Goal: Task Accomplishment & Management: Manage account settings

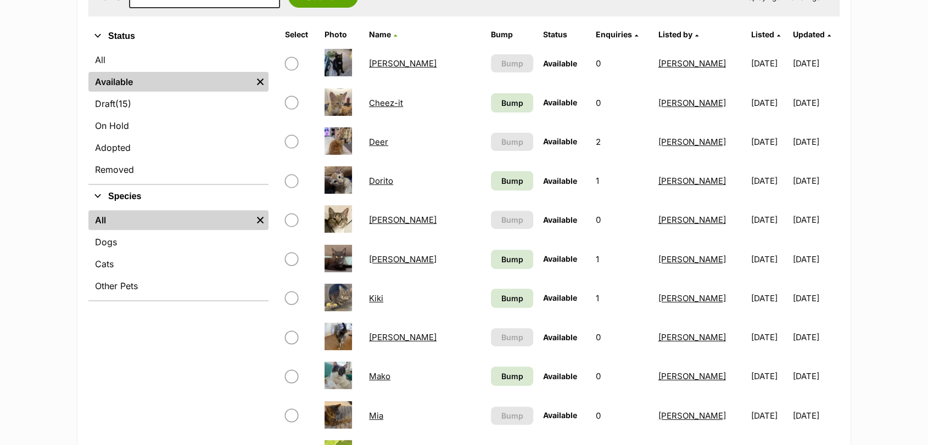
scroll to position [341, 0]
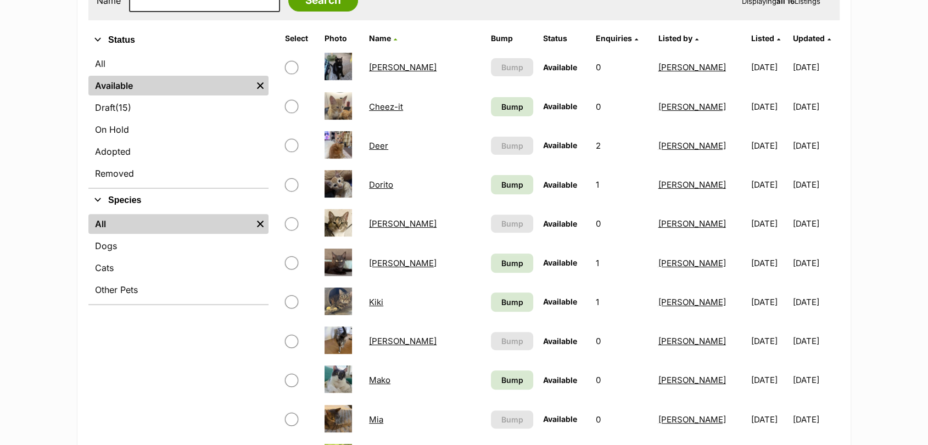
drag, startPoint x: 927, startPoint y: 36, endPoint x: 927, endPoint y: 119, distance: 82.9
click at [197, 115] on link "Draft (15) Items" at bounding box center [178, 108] width 180 height 20
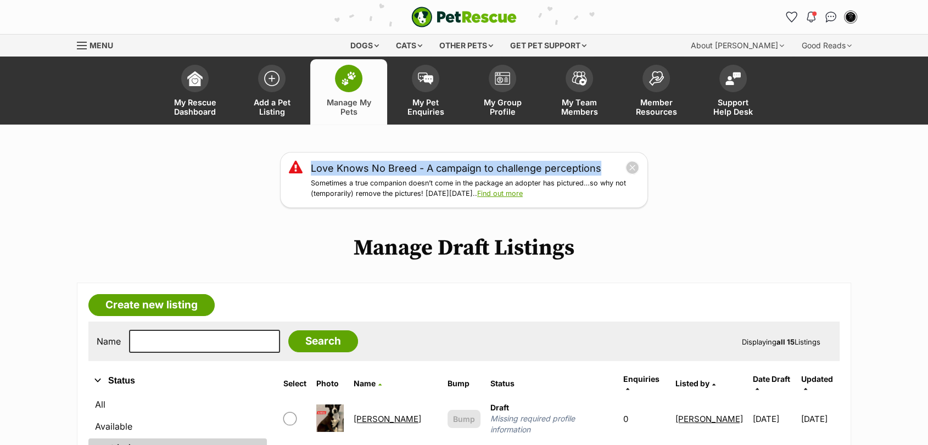
drag, startPoint x: 916, startPoint y: 155, endPoint x: 931, endPoint y: 122, distance: 36.1
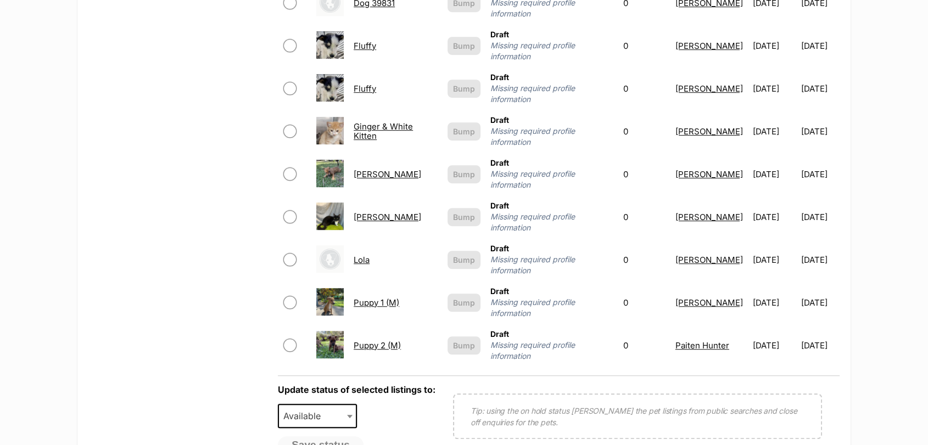
scroll to position [645, 0]
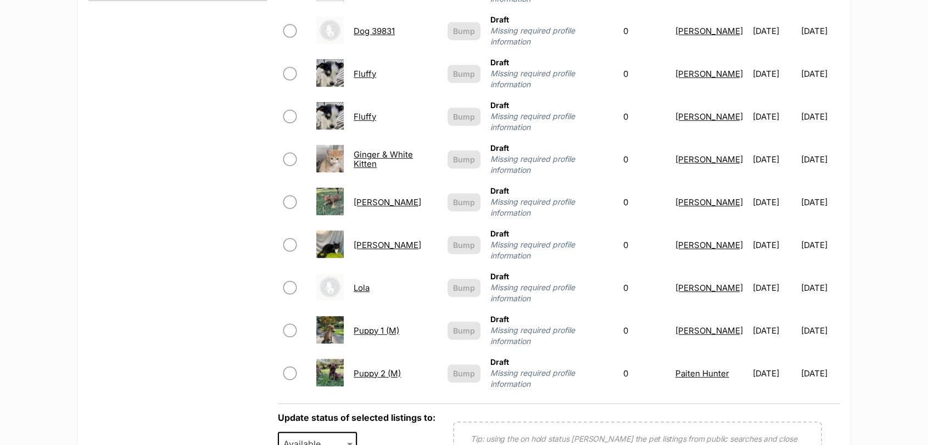
click at [383, 368] on link "Puppy 2 (M)" at bounding box center [376, 373] width 47 height 10
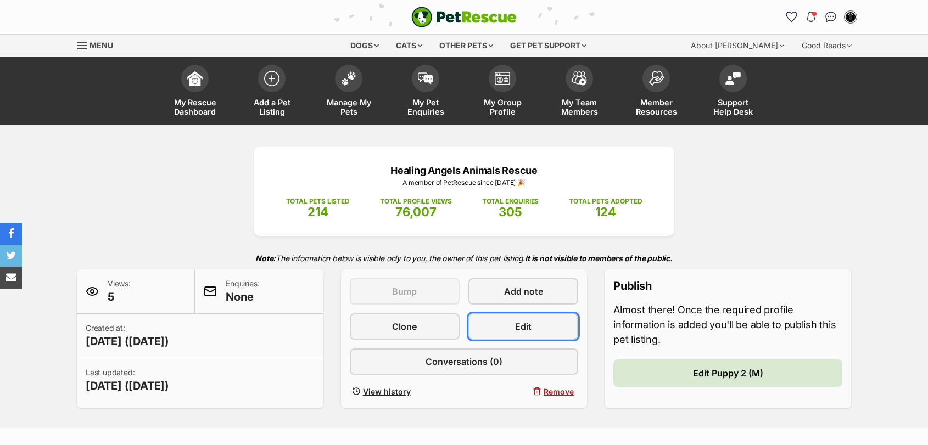
click at [518, 329] on span "Edit" at bounding box center [523, 326] width 16 height 13
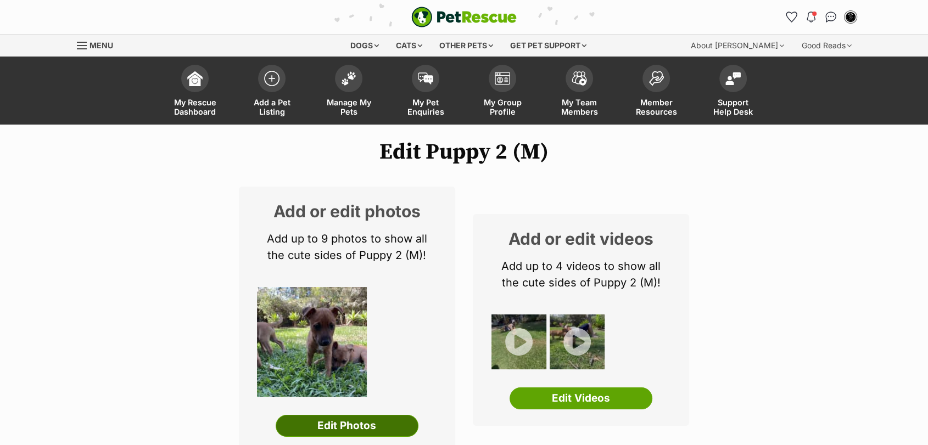
click at [364, 428] on link "Edit Photos" at bounding box center [347, 426] width 143 height 22
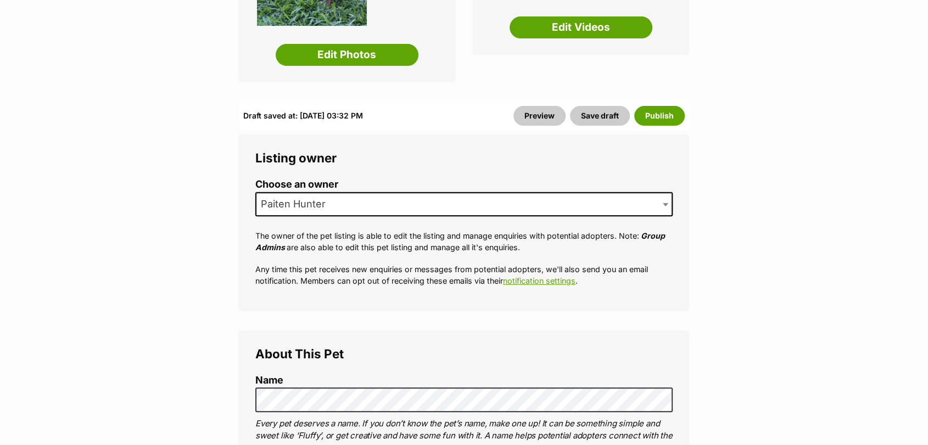
scroll to position [378, 0]
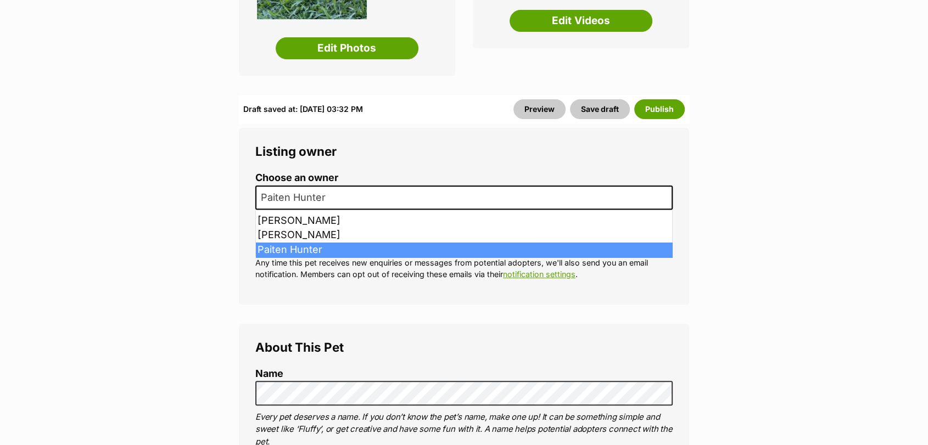
click at [502, 199] on span "Paiten Hunter" at bounding box center [463, 198] width 417 height 24
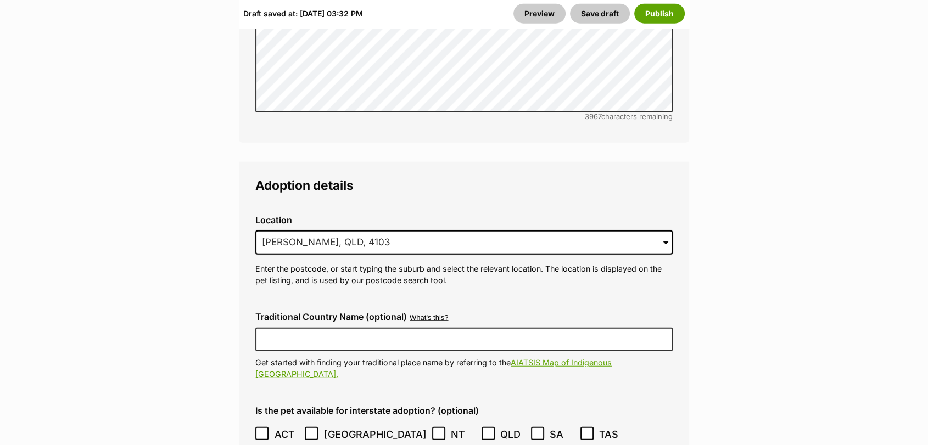
scroll to position [2680, 0]
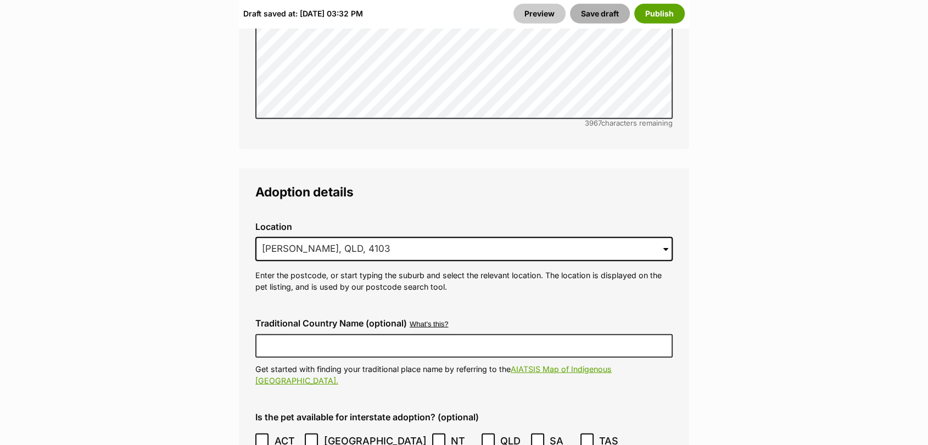
click at [587, 12] on button "Save draft" at bounding box center [600, 14] width 60 height 20
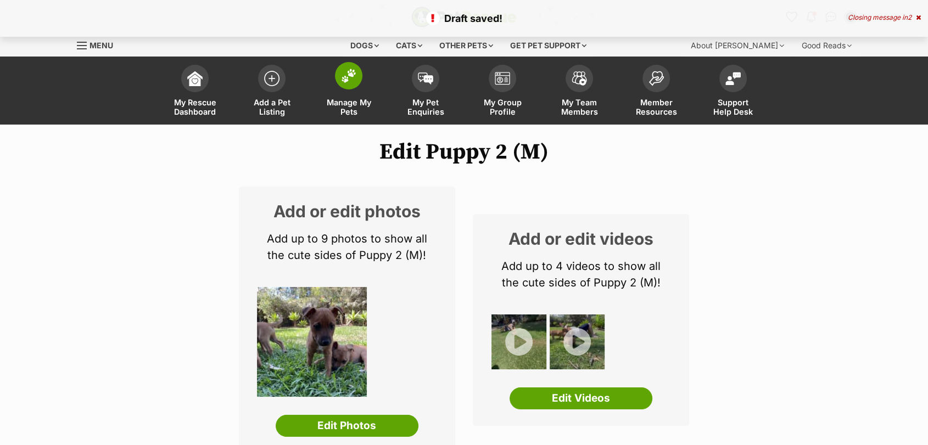
click at [344, 105] on span "Manage My Pets" at bounding box center [348, 107] width 49 height 19
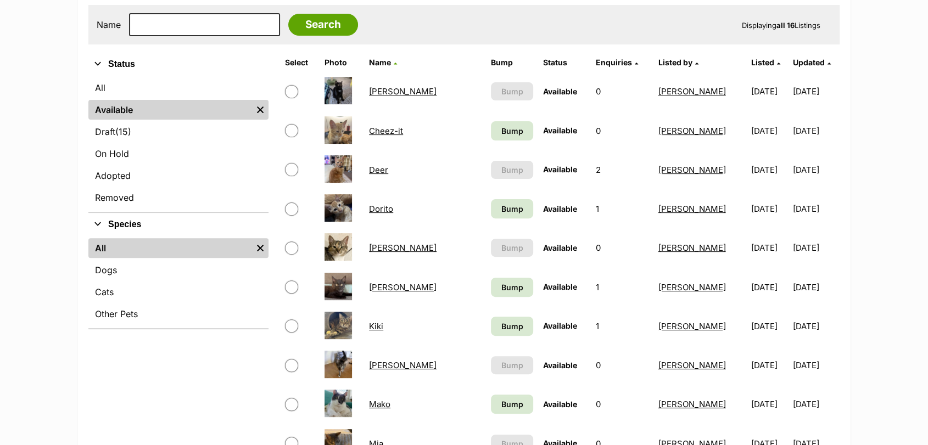
scroll to position [351, 0]
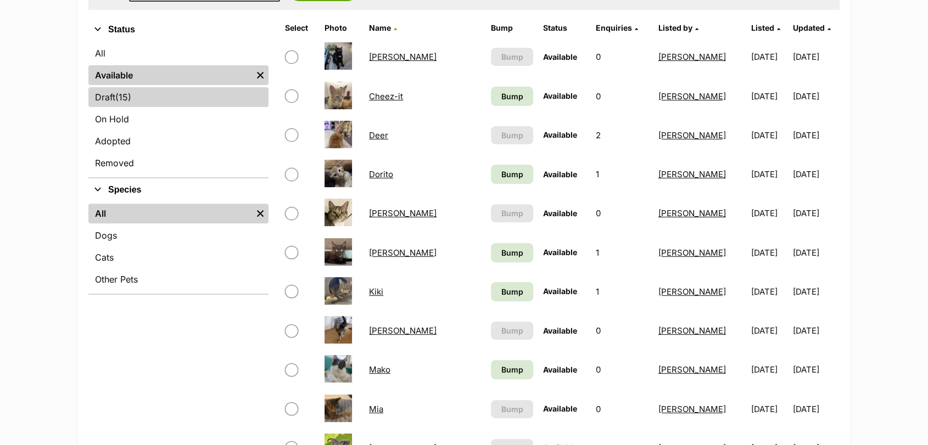
click at [226, 97] on link "Draft (15) Items" at bounding box center [178, 97] width 180 height 20
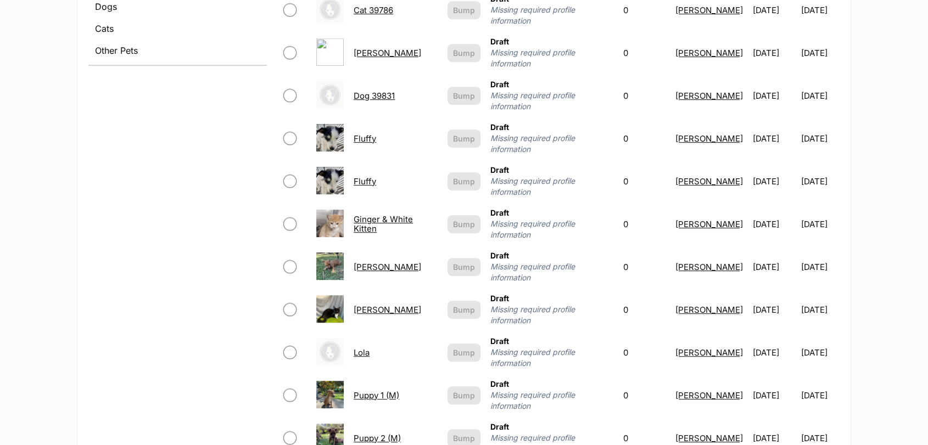
scroll to position [582, 0]
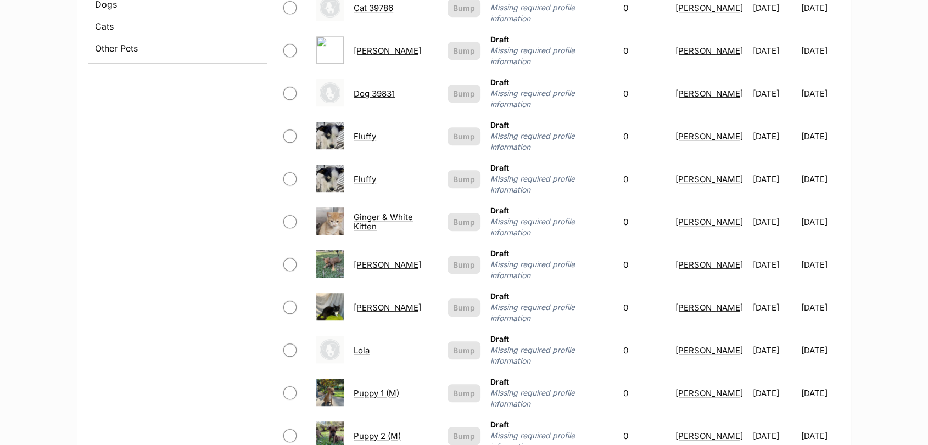
click at [378, 388] on link "Puppy 1 (M)" at bounding box center [376, 393] width 46 height 10
click at [373, 431] on link "Puppy 2 (M)" at bounding box center [376, 436] width 47 height 10
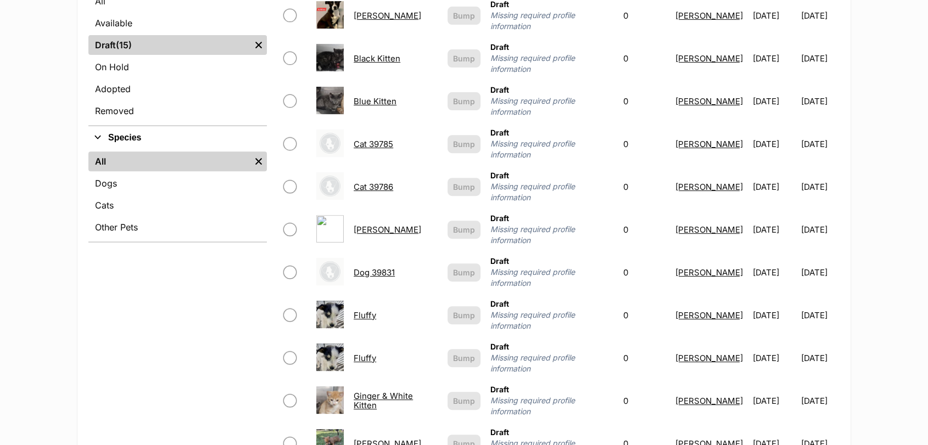
scroll to position [405, 0]
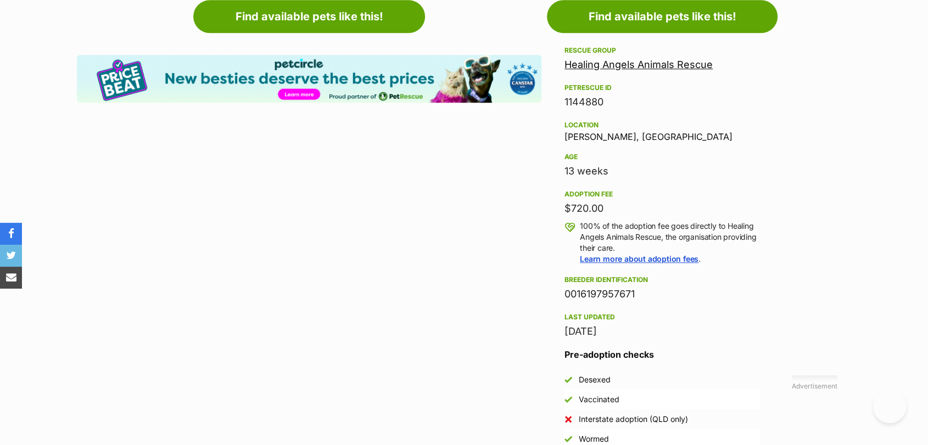
scroll to position [206, 0]
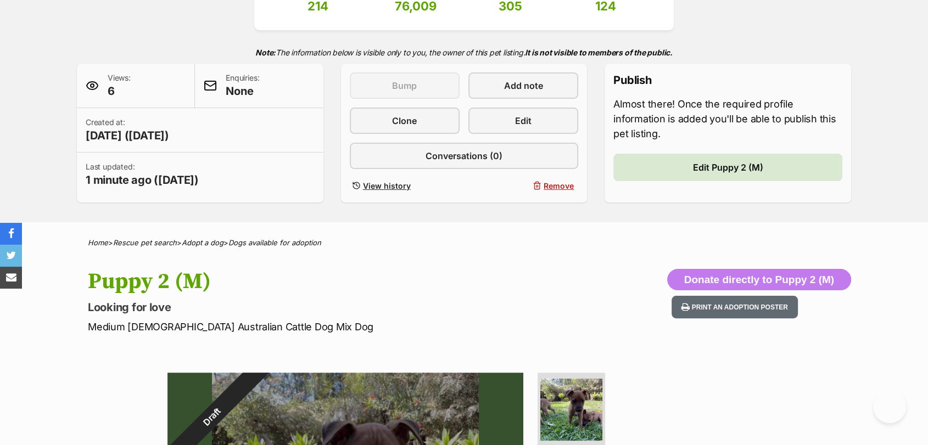
drag, startPoint x: 933, startPoint y: 49, endPoint x: 918, endPoint y: 86, distance: 39.1
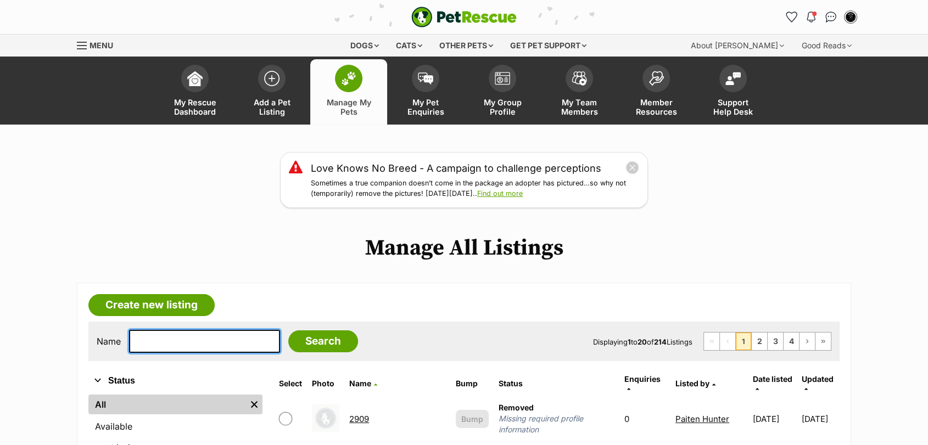
click at [149, 341] on input "text" at bounding box center [204, 341] width 151 height 23
type input "puppy 4"
click at [288, 330] on input "Search" at bounding box center [323, 341] width 70 height 22
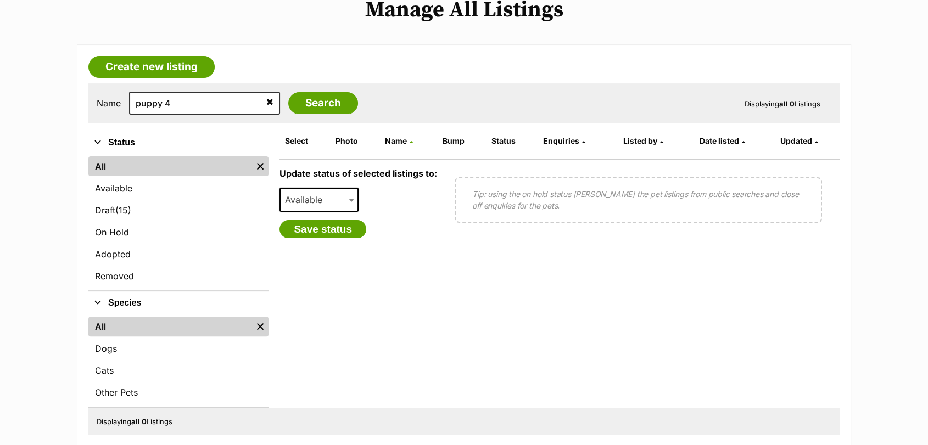
scroll to position [186, 0]
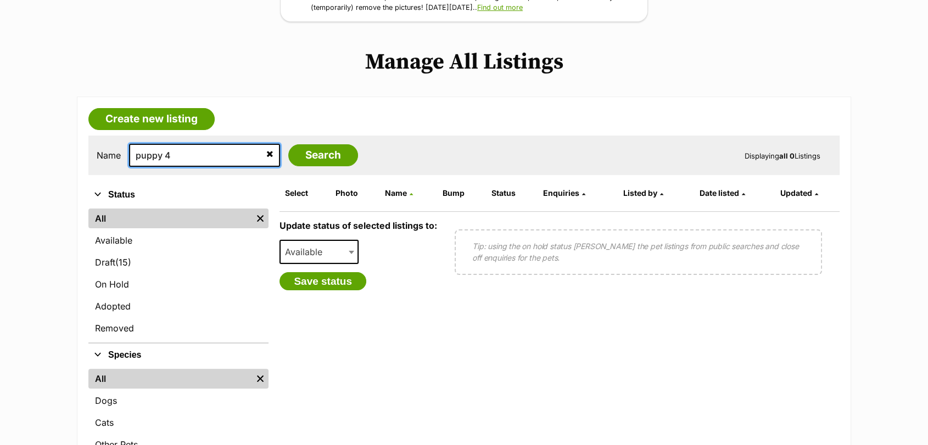
drag, startPoint x: 210, startPoint y: 149, endPoint x: 26, endPoint y: 173, distance: 185.5
click at [26, 173] on main "Love Knows No Breed - A campaign to challenge perceptions Sometimes a true comp…" at bounding box center [464, 236] width 928 height 541
type input "Maple"
click at [288, 144] on input "Search" at bounding box center [323, 155] width 70 height 22
